Goal: Transaction & Acquisition: Book appointment/travel/reservation

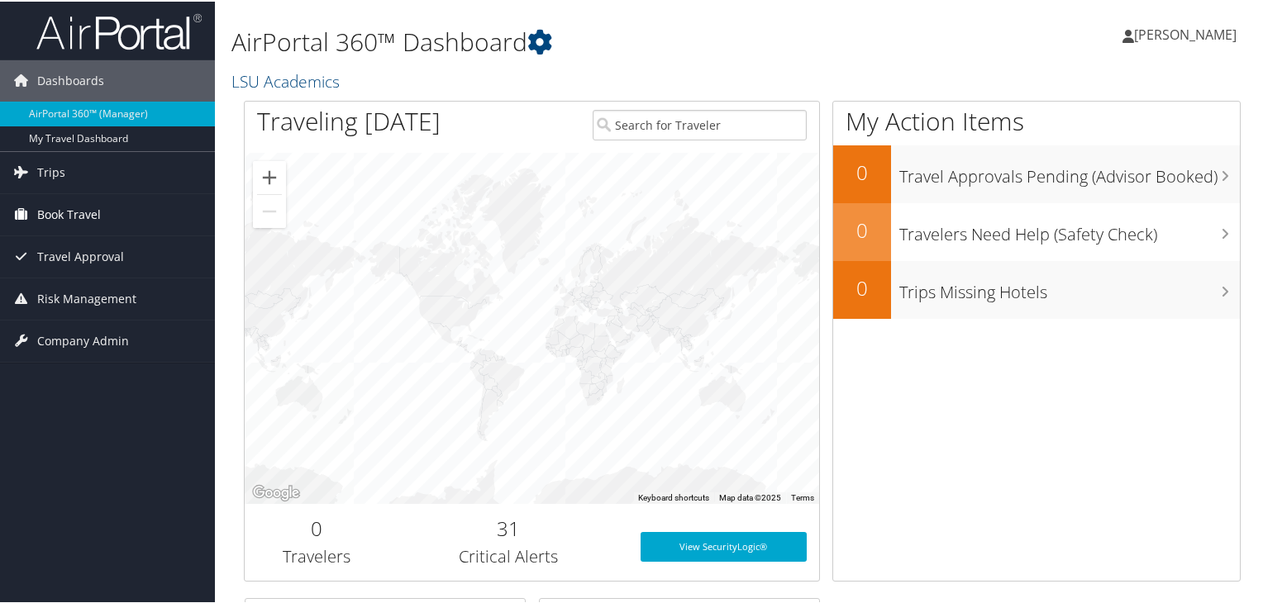
click at [45, 210] on span "Book Travel" at bounding box center [69, 213] width 64 height 41
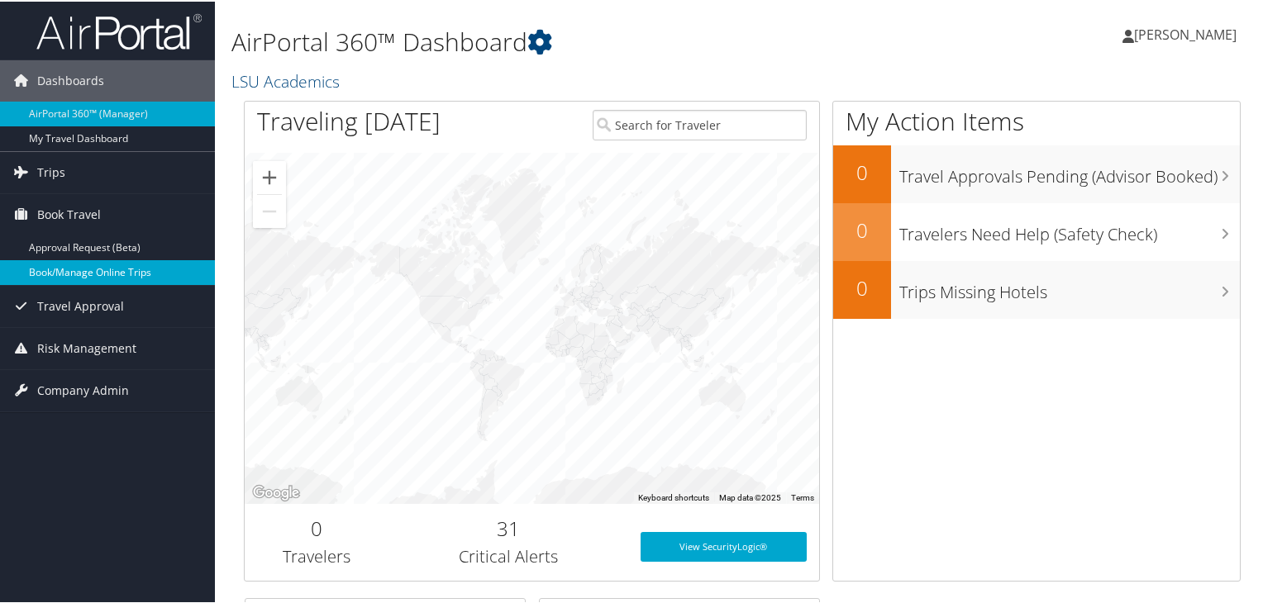
click at [50, 266] on link "Book/Manage Online Trips" at bounding box center [107, 271] width 215 height 25
click at [79, 271] on link "Book/Manage Online Trips" at bounding box center [107, 271] width 215 height 25
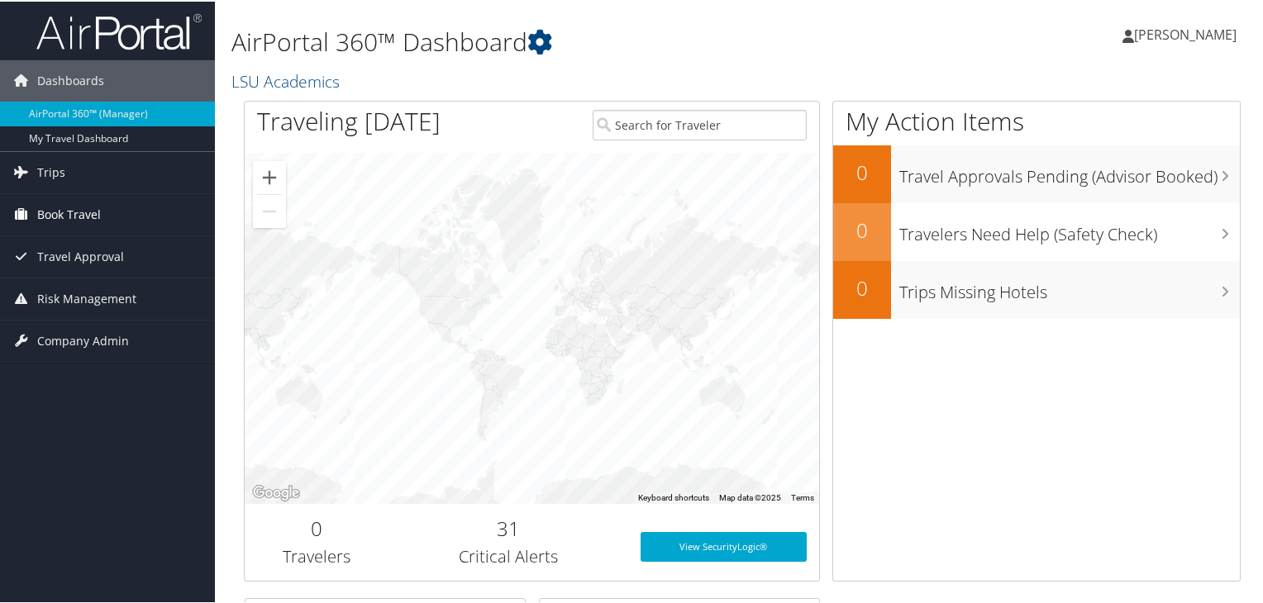
click at [53, 210] on span "Book Travel" at bounding box center [69, 213] width 64 height 41
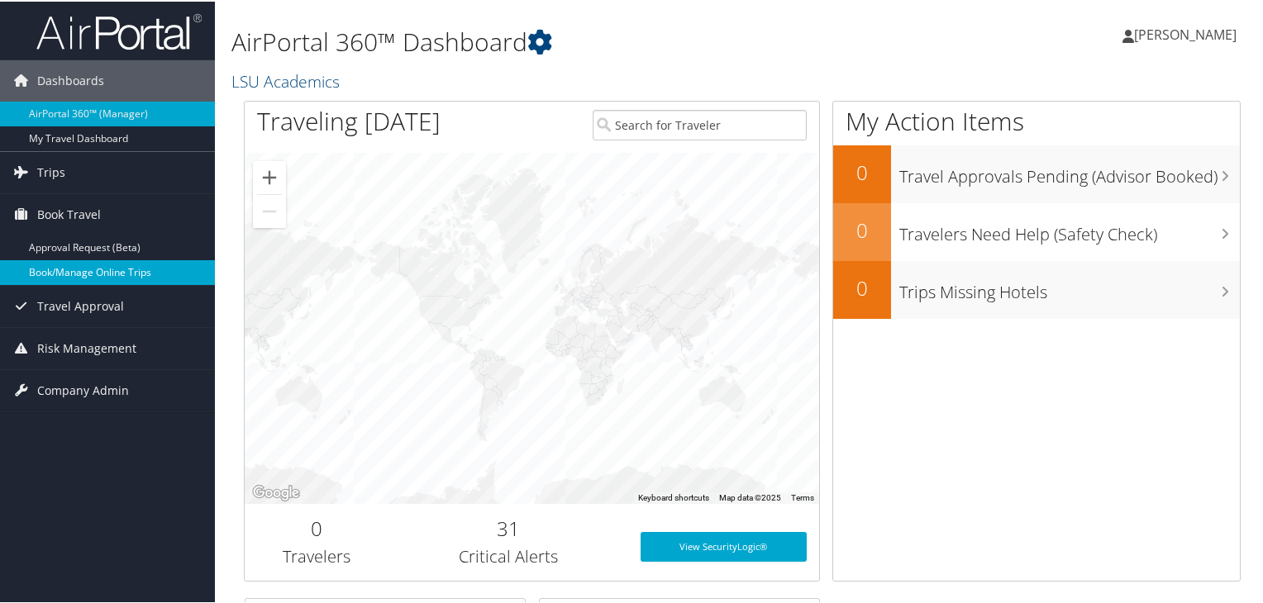
click at [64, 265] on link "Book/Manage Online Trips" at bounding box center [107, 271] width 215 height 25
